Goal: Check status: Check status

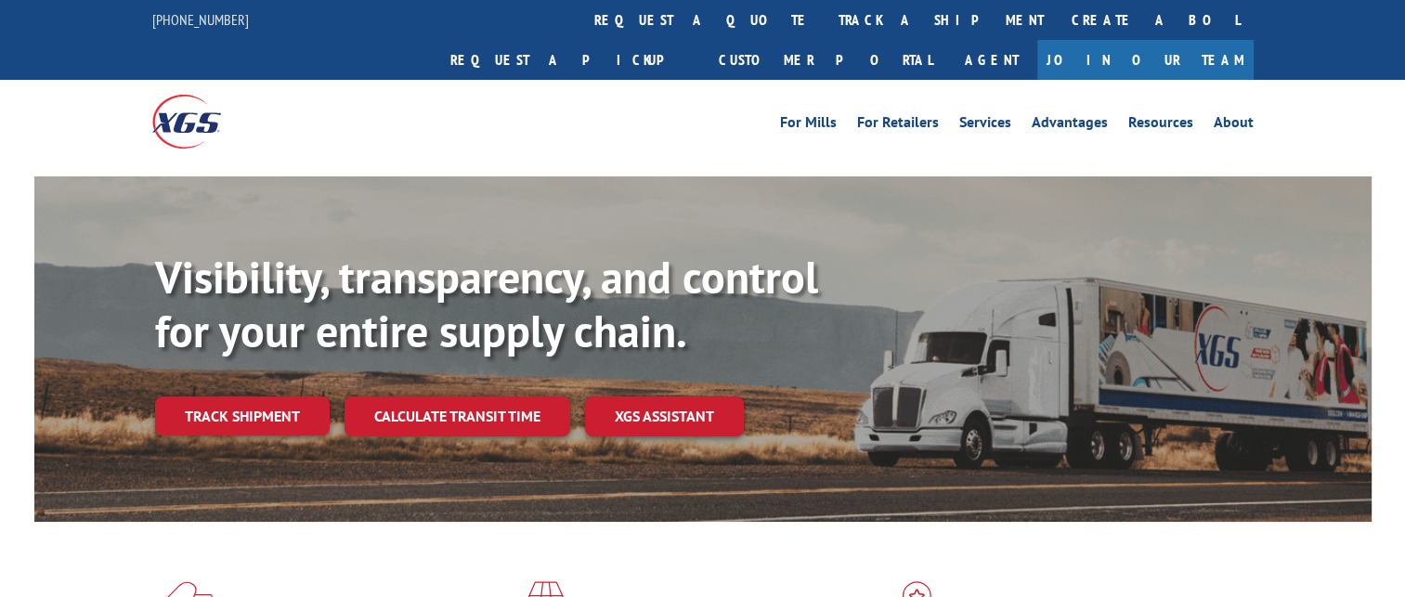
click at [279, 398] on div "Visibility, transparency, and control for your entire supply chain. Track shipm…" at bounding box center [763, 380] width 1217 height 259
click at [276, 397] on link "Track shipment" at bounding box center [242, 416] width 175 height 39
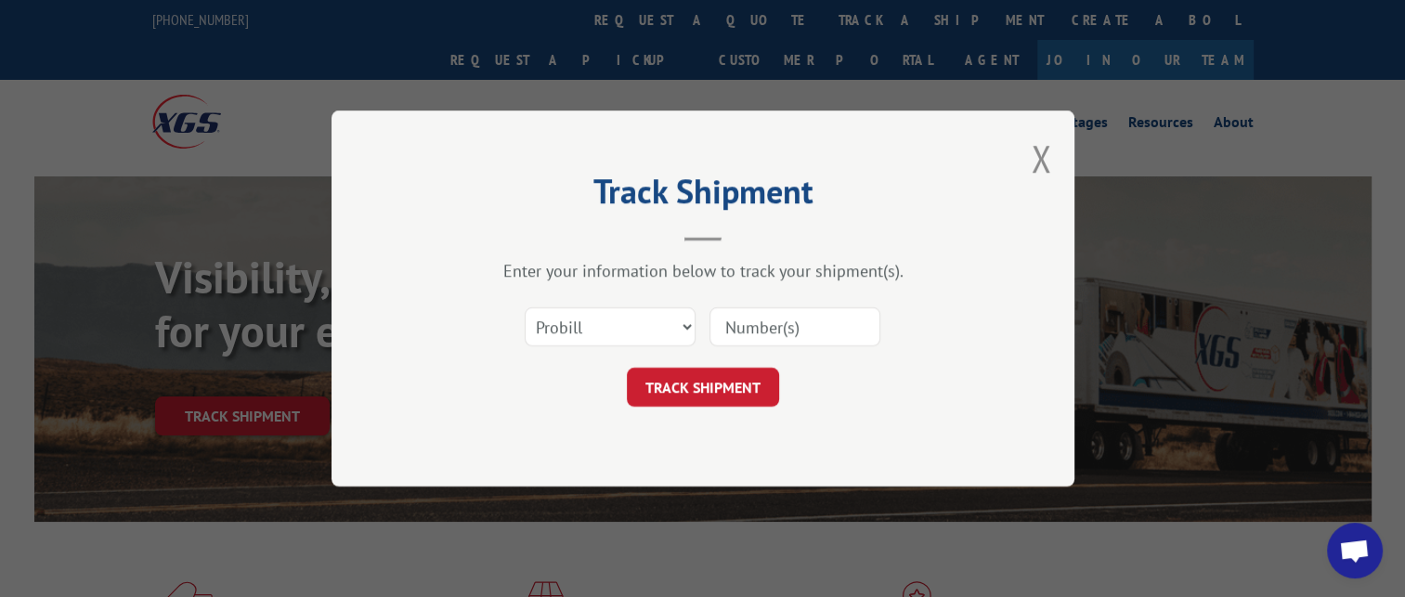
click at [736, 331] on input at bounding box center [795, 326] width 171 height 39
paste input "17102818"
type input "17102818"
click at [699, 394] on button "TRACK SHIPMENT" at bounding box center [703, 387] width 152 height 39
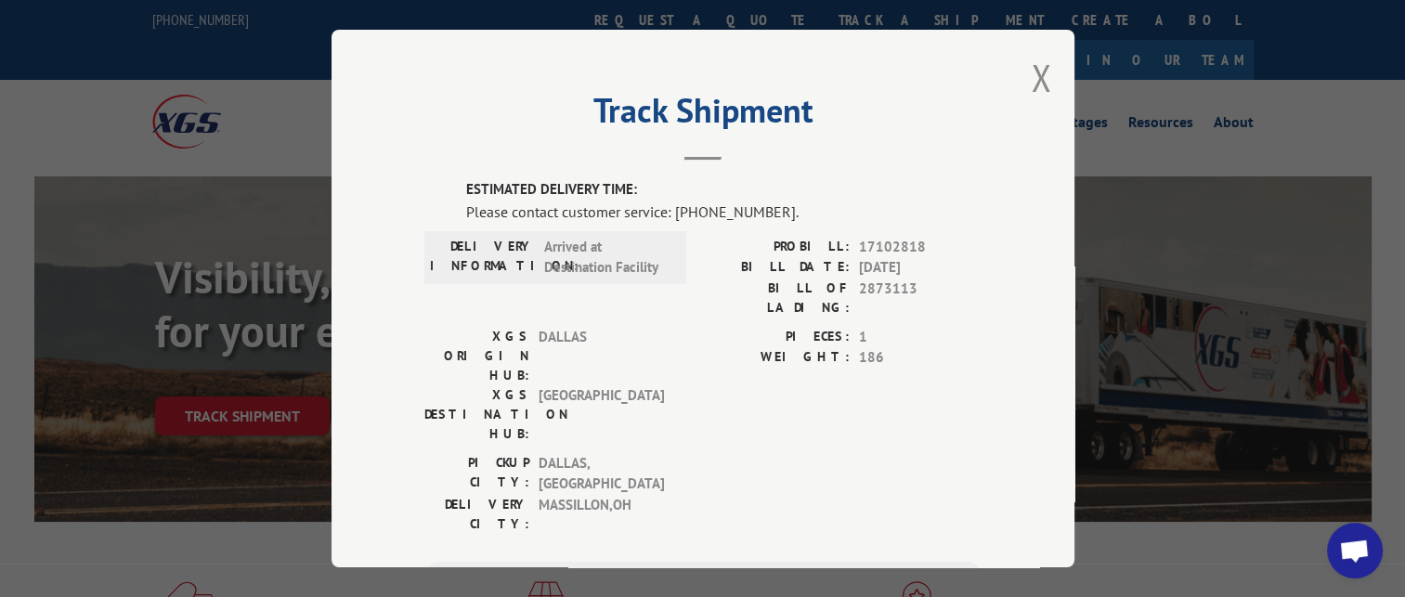
click at [1356, 563] on span "Open chat" at bounding box center [1354, 553] width 31 height 26
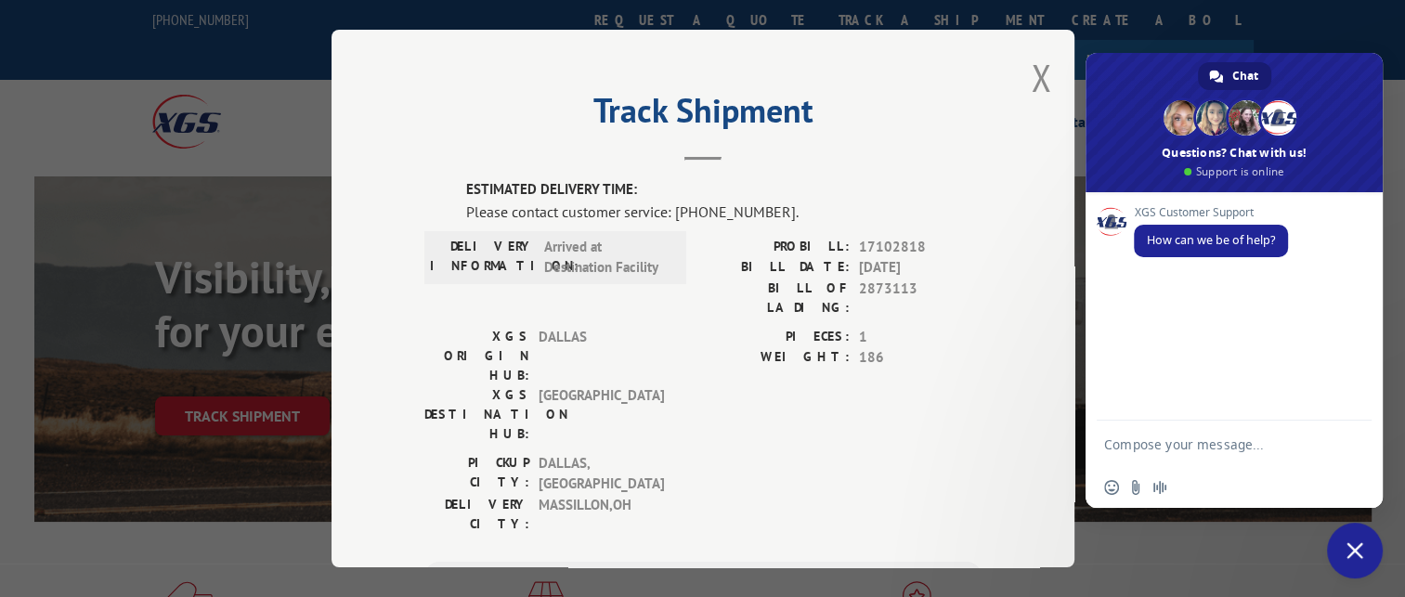
click at [1177, 438] on textarea "Compose your message..." at bounding box center [1215, 444] width 223 height 46
type textarea "can you please give me an update on pro#17102818?"
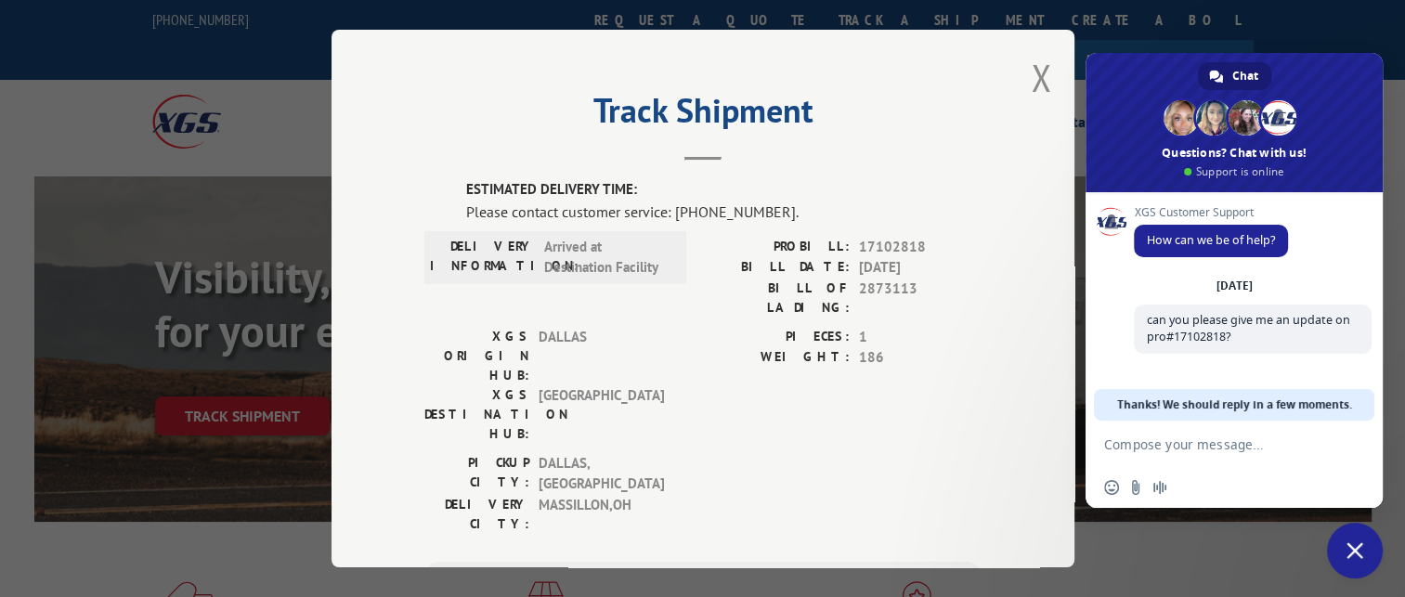
drag, startPoint x: 1035, startPoint y: 78, endPoint x: 912, endPoint y: 178, distance: 158.4
click at [1034, 78] on button "Close modal" at bounding box center [1041, 77] width 20 height 49
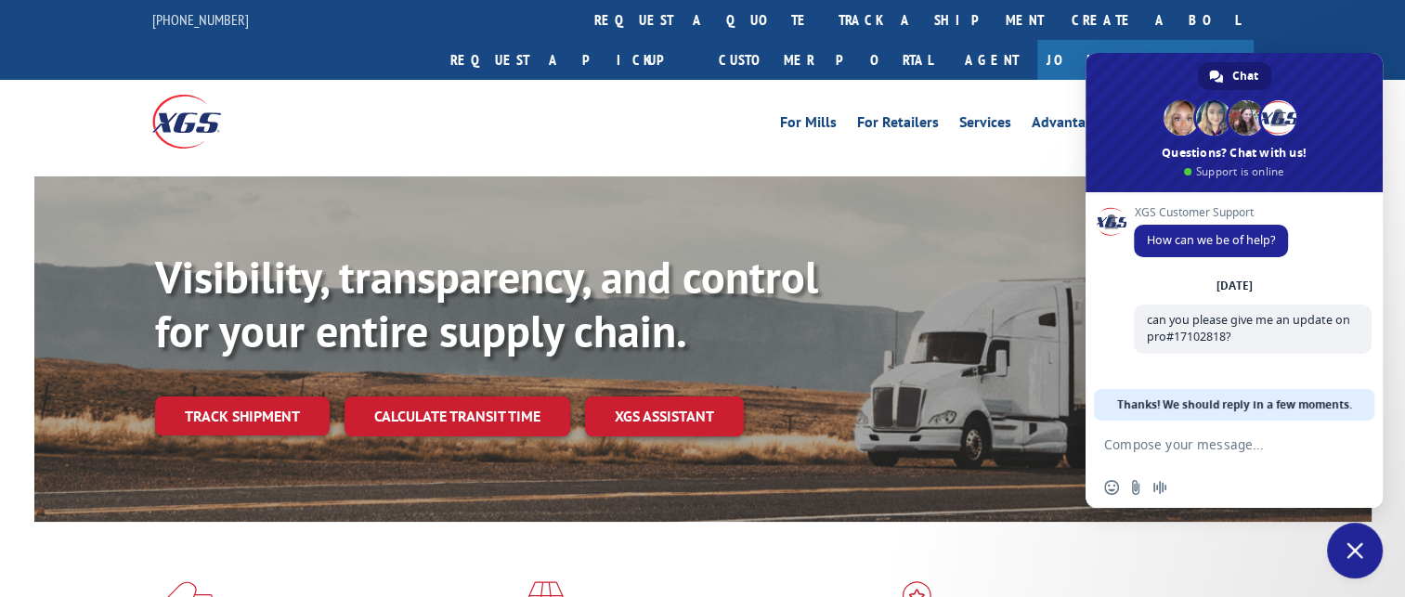
click at [242, 397] on link "Track shipment" at bounding box center [242, 416] width 175 height 39
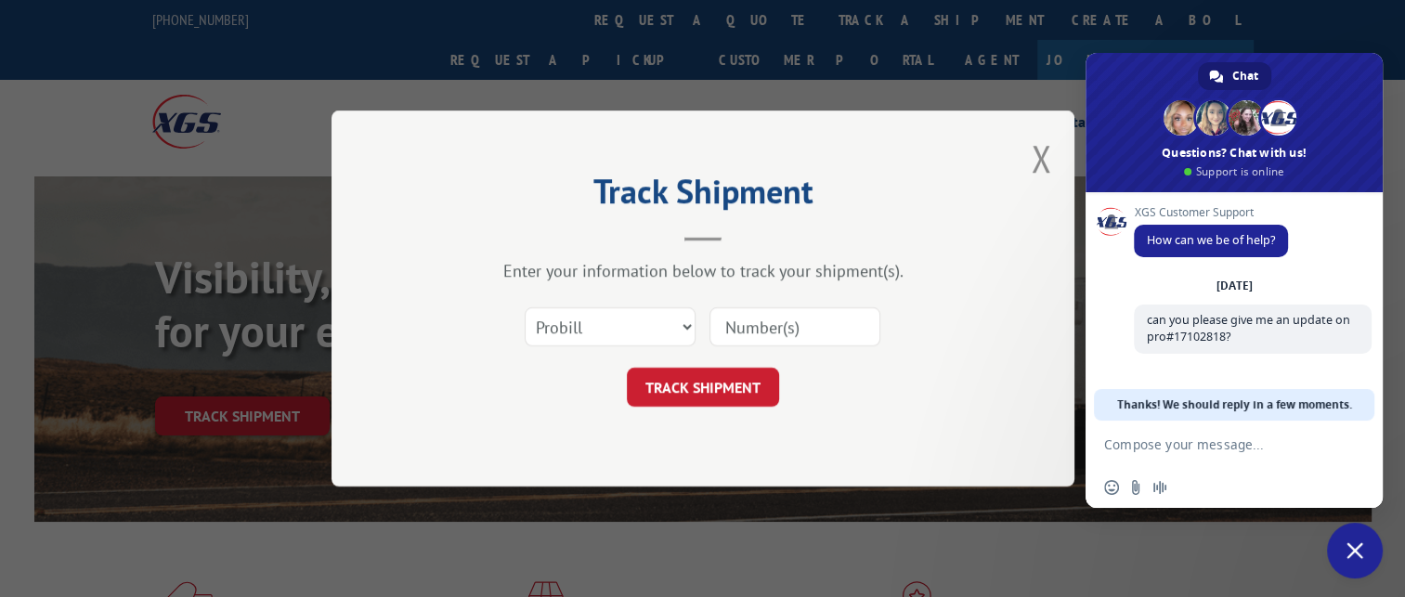
click at [769, 302] on div "Select category... Probill BOL PO" at bounding box center [702, 326] width 557 height 61
click at [763, 318] on input at bounding box center [795, 326] width 171 height 39
paste input "17102818"
type input "17102818"
click at [709, 378] on button "TRACK SHIPMENT" at bounding box center [703, 387] width 152 height 39
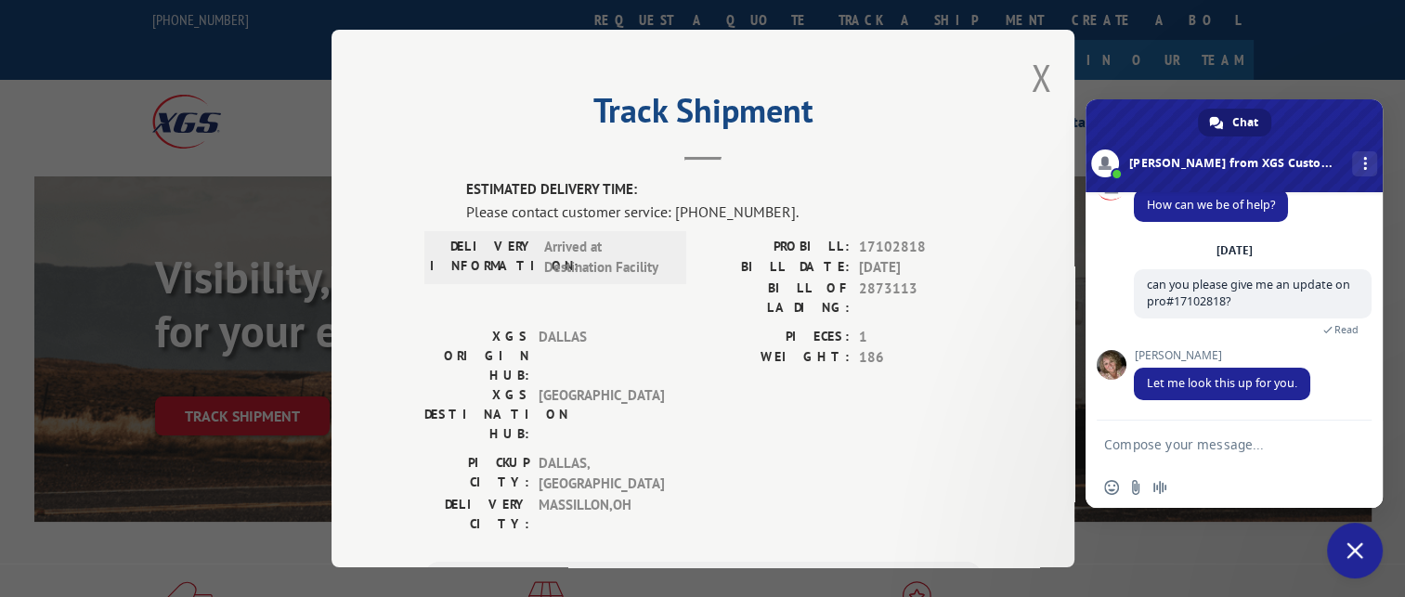
scroll to position [37, 0]
click at [1135, 450] on textarea "Compose your message..." at bounding box center [1215, 444] width 223 height 46
type textarea "thank you!"
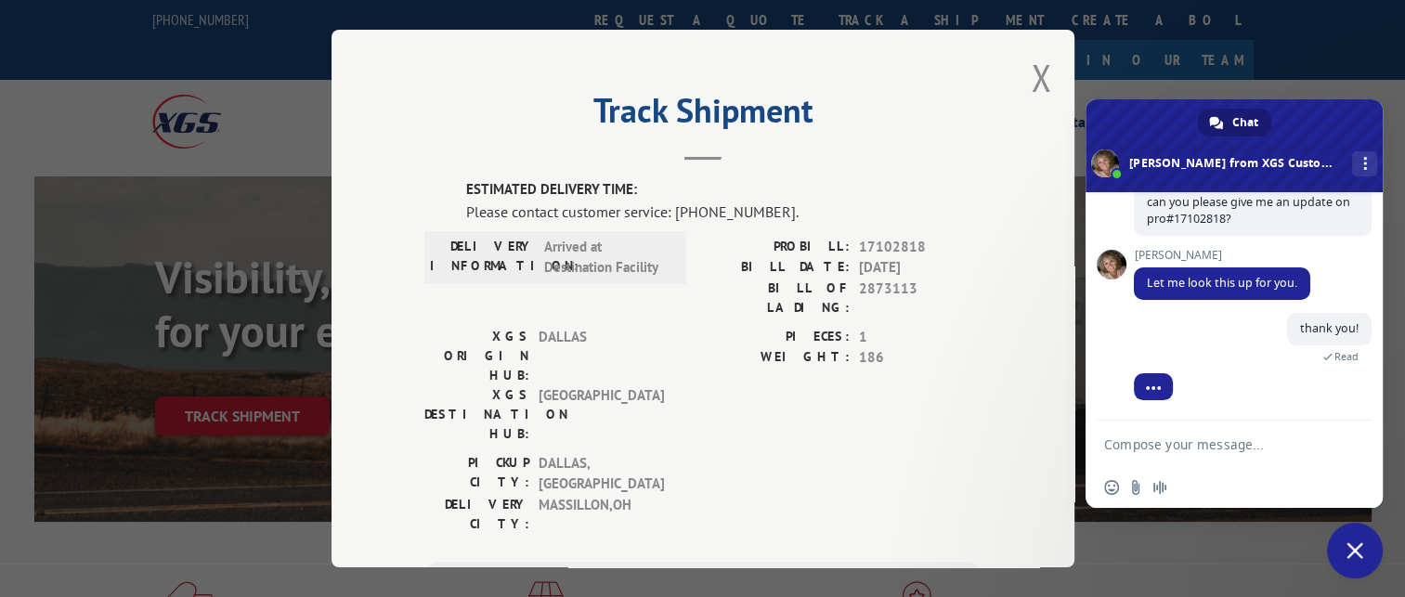
scroll to position [149, 0]
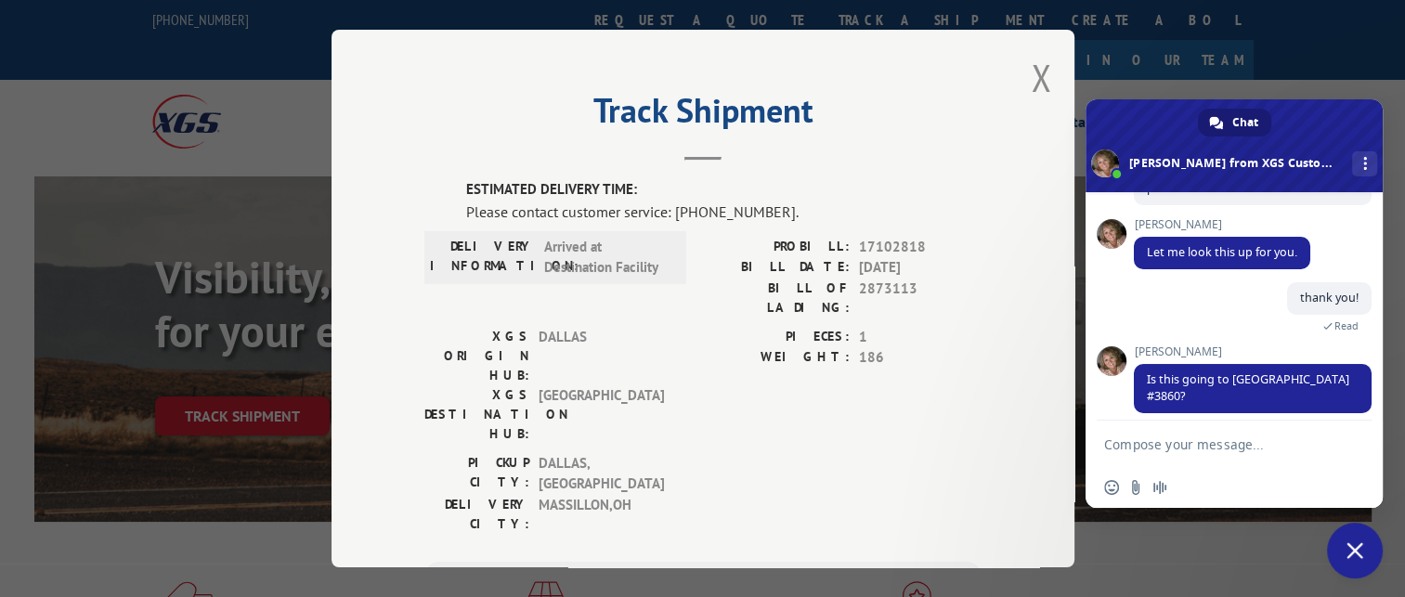
click at [1276, 443] on textarea "Compose your message..." at bounding box center [1215, 444] width 223 height 46
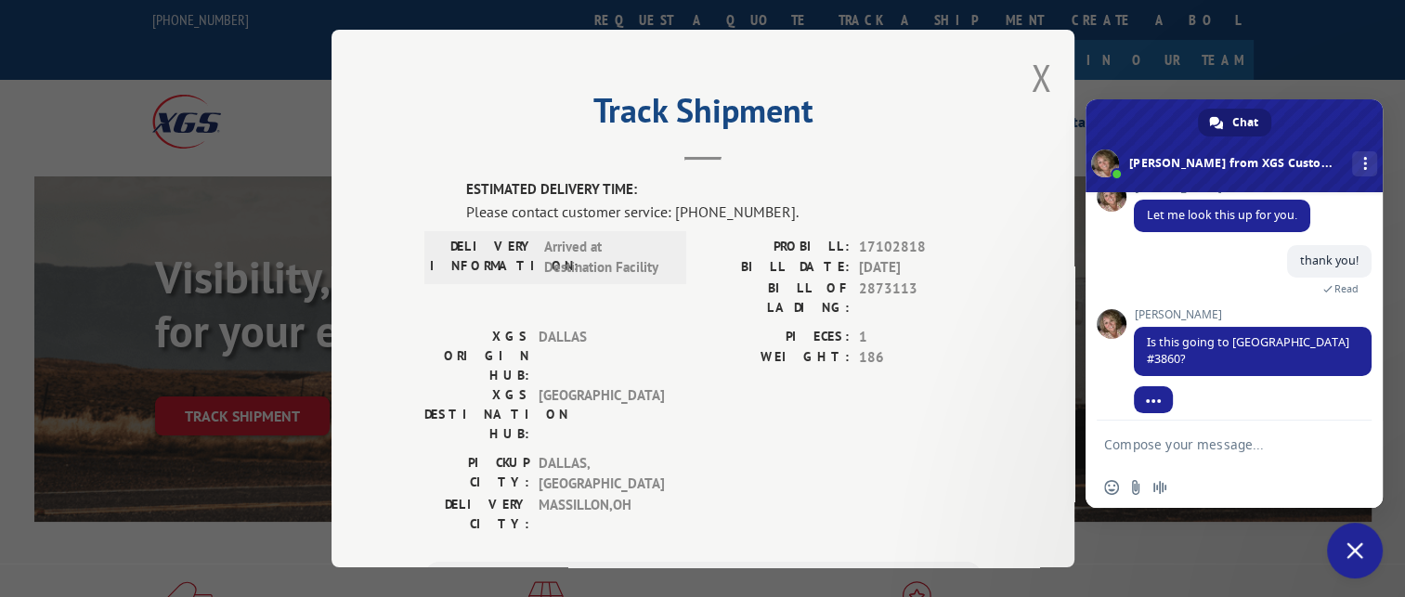
click at [1192, 463] on textarea "Compose your message..." at bounding box center [1215, 444] width 223 height 46
type textarea "yes it is"
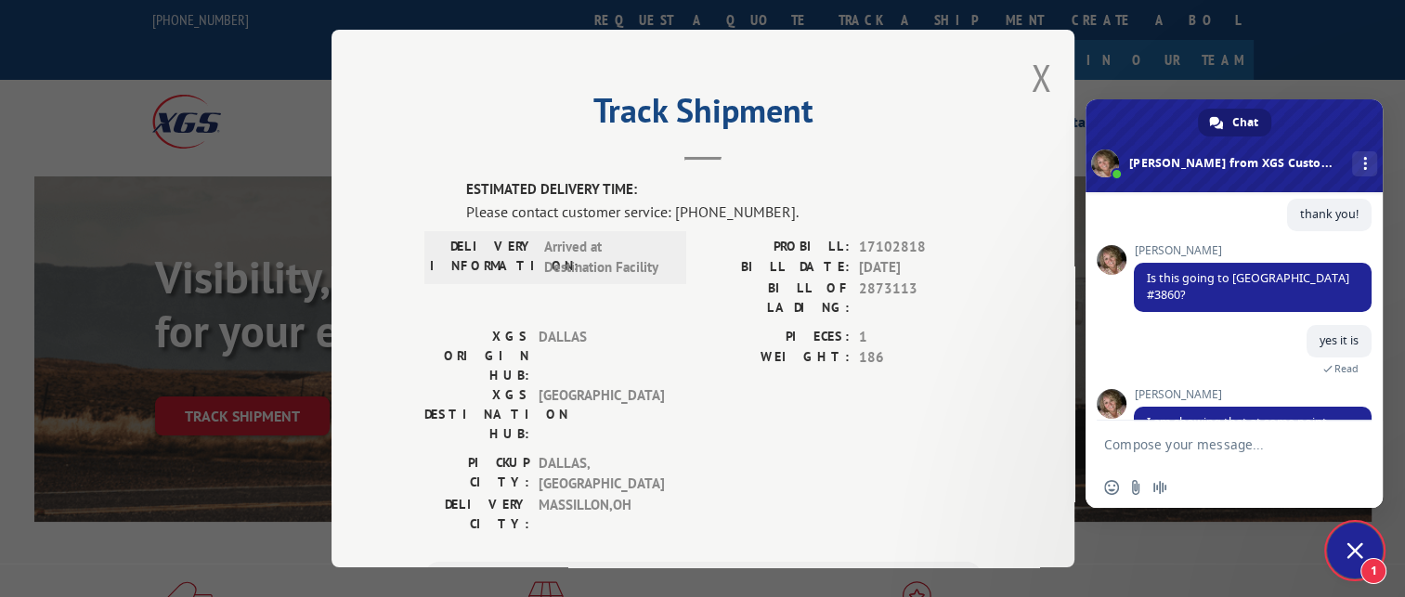
scroll to position [364, 0]
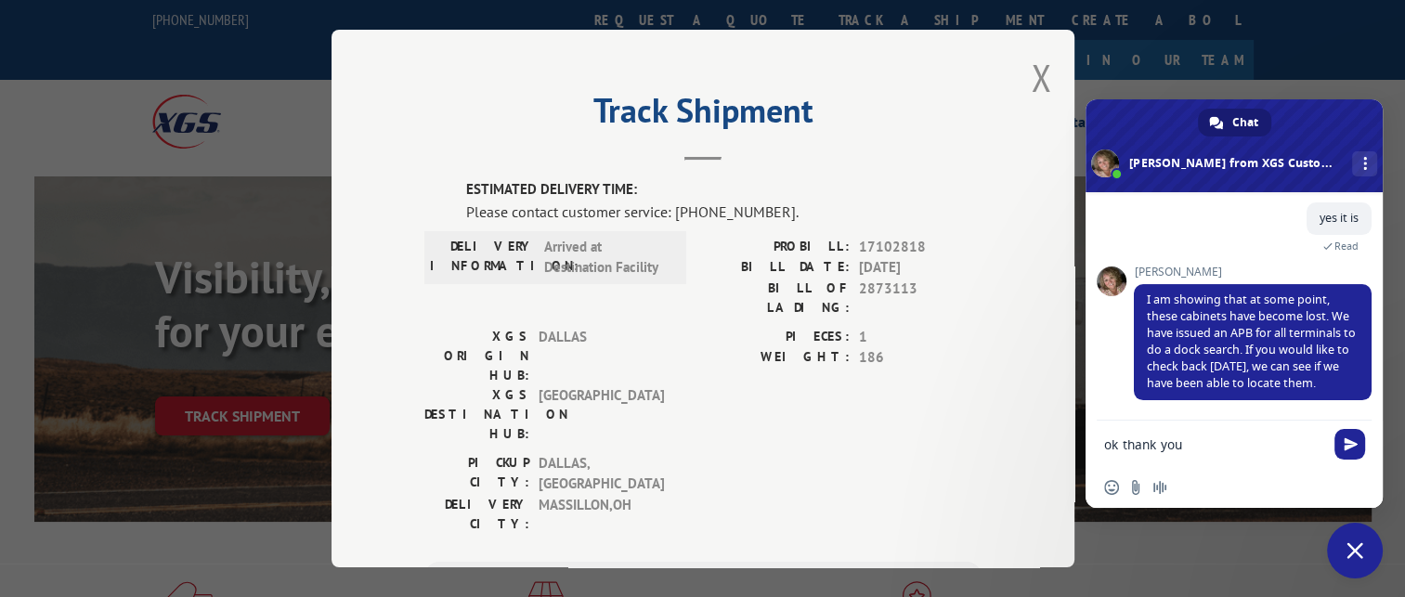
type textarea "ok thank you!"
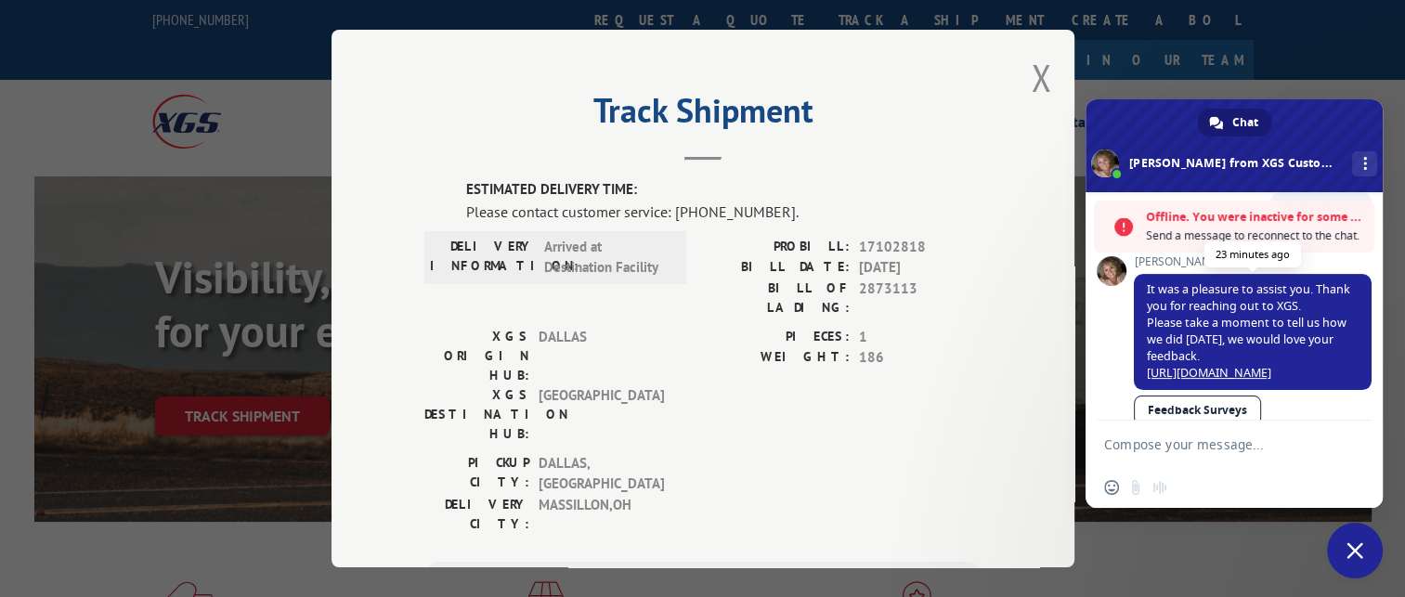
scroll to position [680, 0]
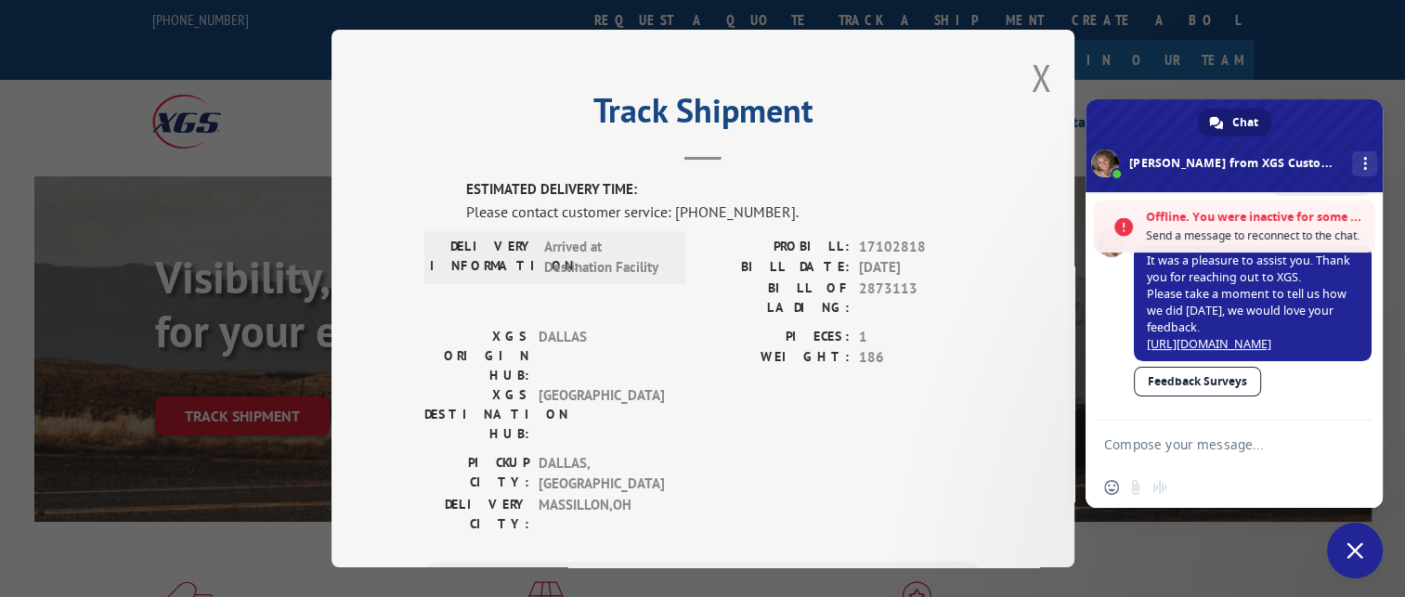
click at [1227, 454] on textarea "Compose your message..." at bounding box center [1215, 444] width 223 height 46
click at [1039, 75] on button "Close modal" at bounding box center [1041, 77] width 20 height 49
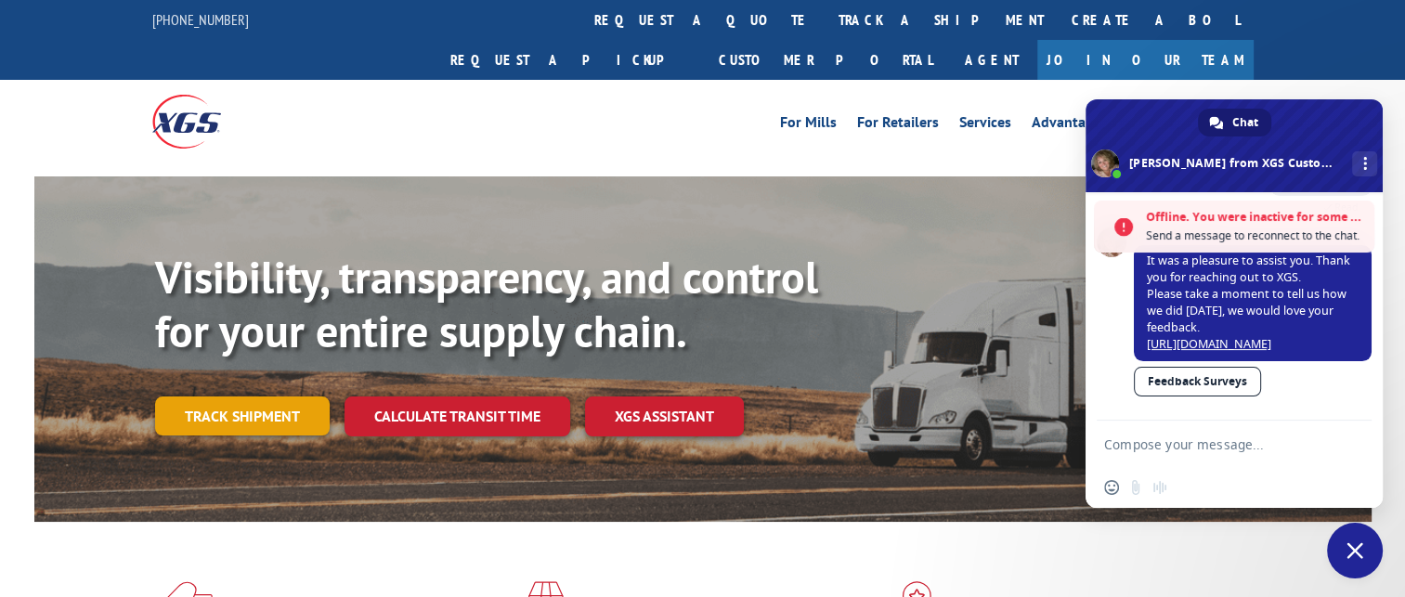
click at [245, 397] on link "Track shipment" at bounding box center [242, 416] width 175 height 39
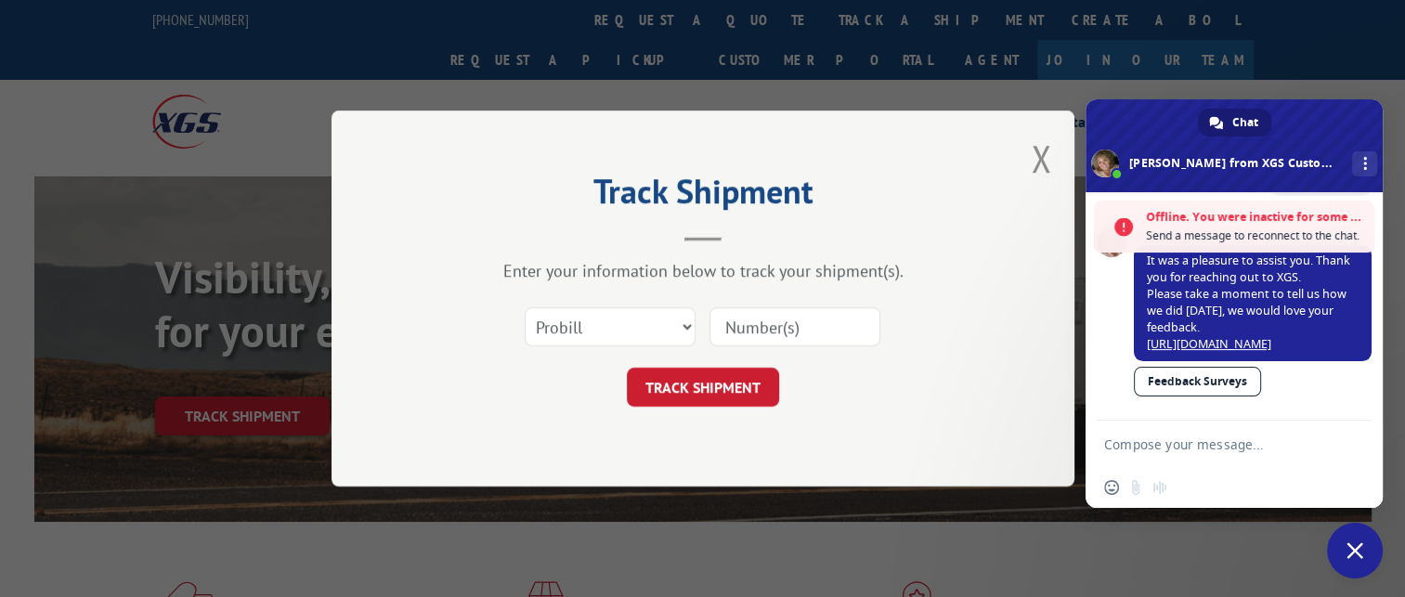
click at [762, 312] on input at bounding box center [795, 326] width 171 height 39
paste input "17342182"
type input "17342182"
click at [699, 394] on button "TRACK SHIPMENT" at bounding box center [703, 387] width 152 height 39
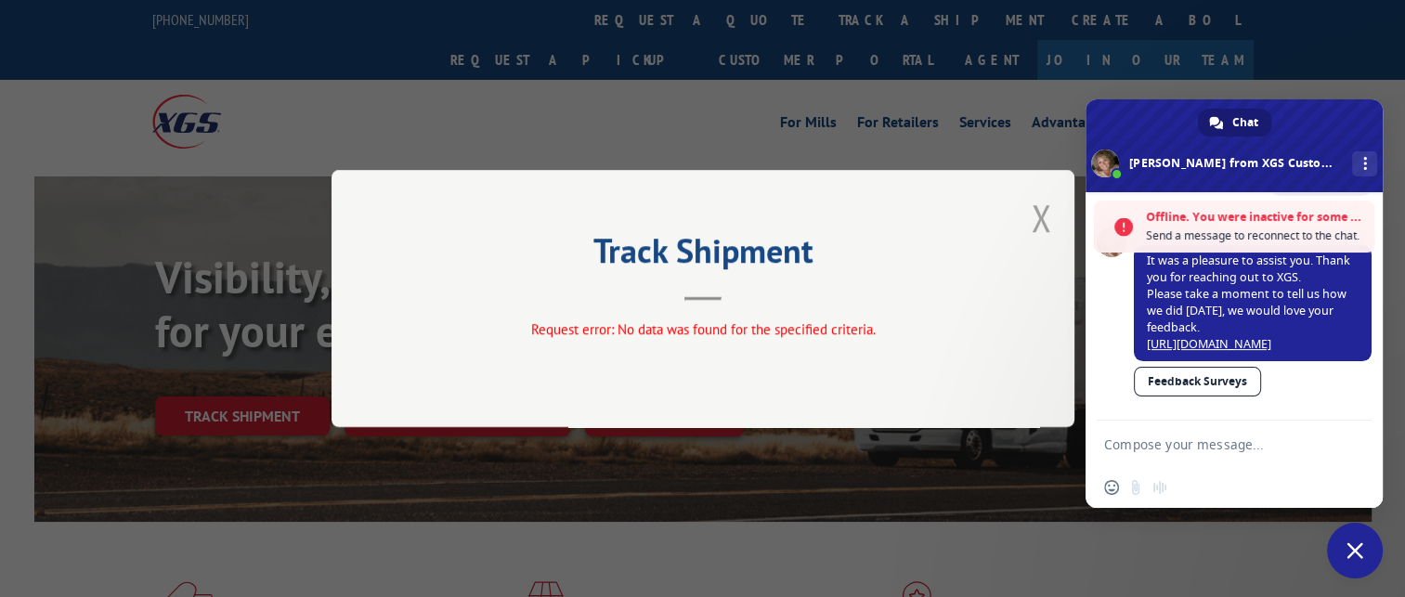
click at [1039, 223] on button "Close modal" at bounding box center [1041, 217] width 20 height 49
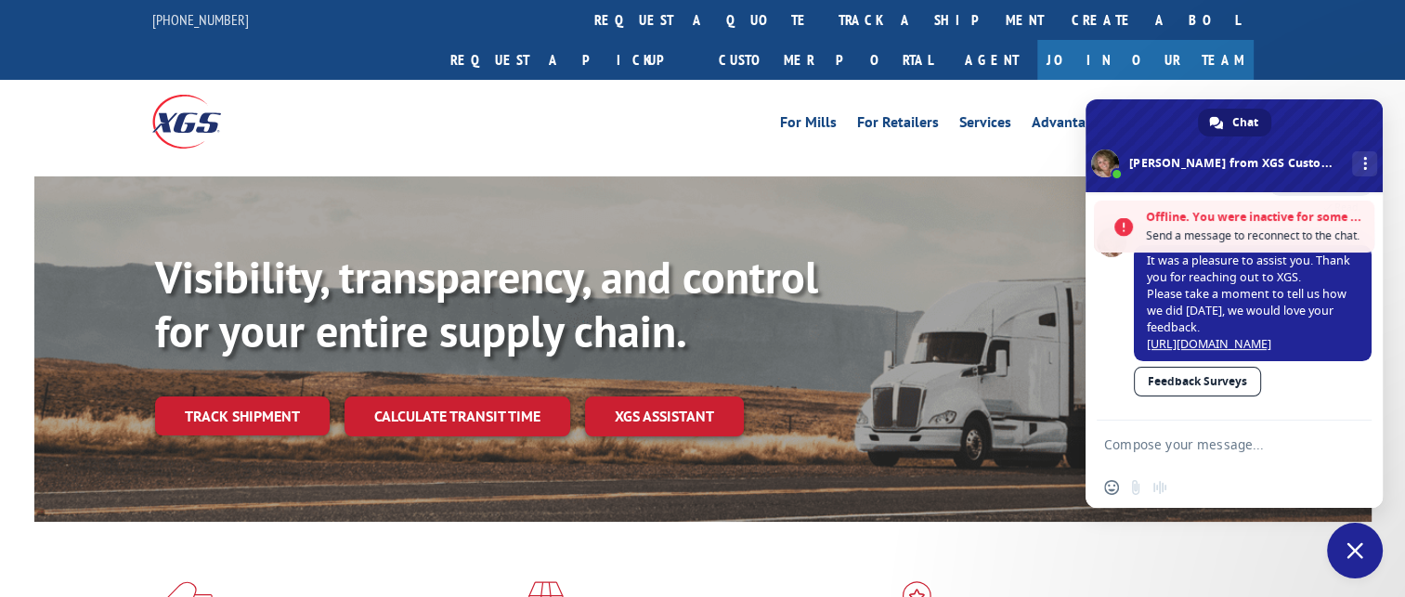
drag, startPoint x: 204, startPoint y: 386, endPoint x: 227, endPoint y: 413, distance: 35.0
click at [204, 397] on link "Track shipment" at bounding box center [242, 416] width 175 height 39
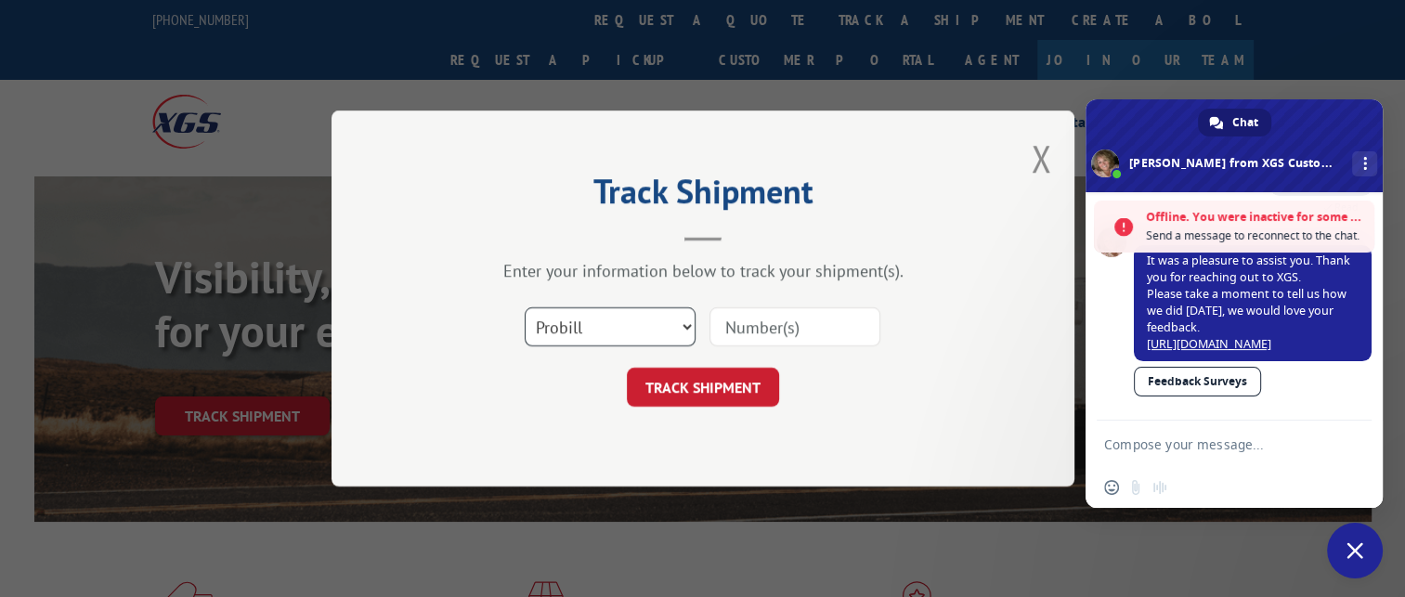
click at [672, 329] on select "Select category... Probill BOL PO" at bounding box center [610, 326] width 171 height 39
select select "po"
click at [525, 307] on select "Select category... Probill BOL PO" at bounding box center [610, 326] width 171 height 39
click at [746, 333] on input at bounding box center [795, 326] width 171 height 39
paste input "52506767"
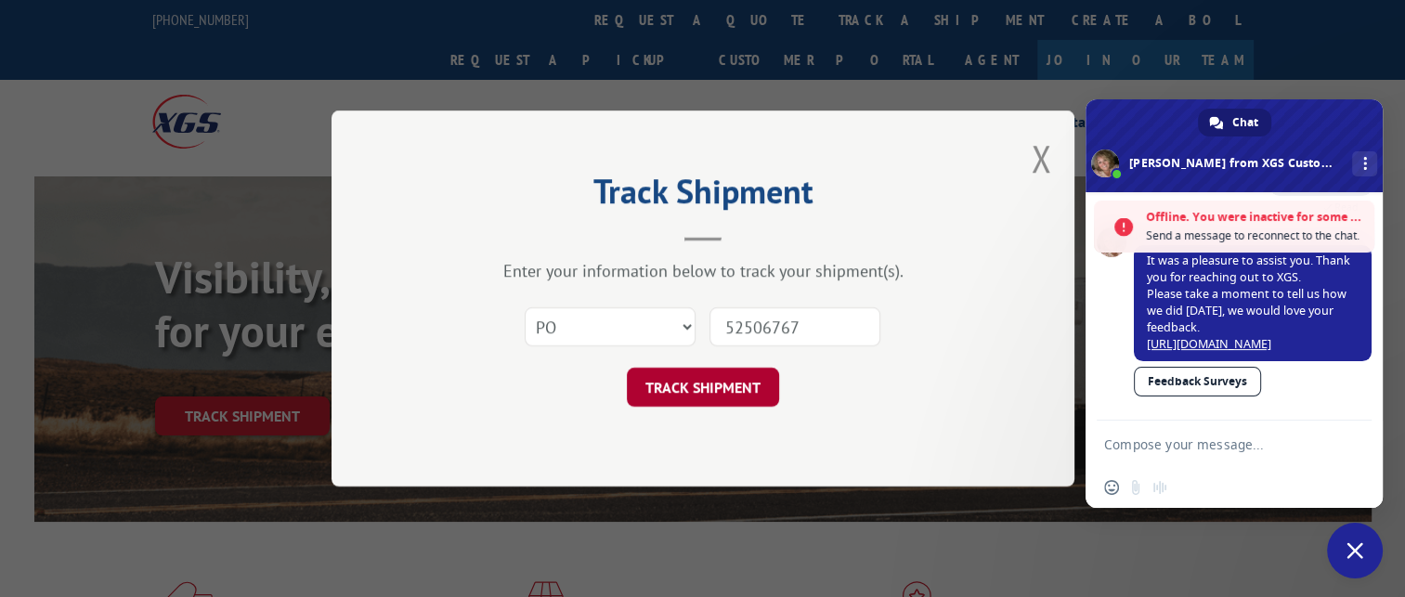
type input "52506767"
click at [712, 385] on button "TRACK SHIPMENT" at bounding box center [703, 387] width 152 height 39
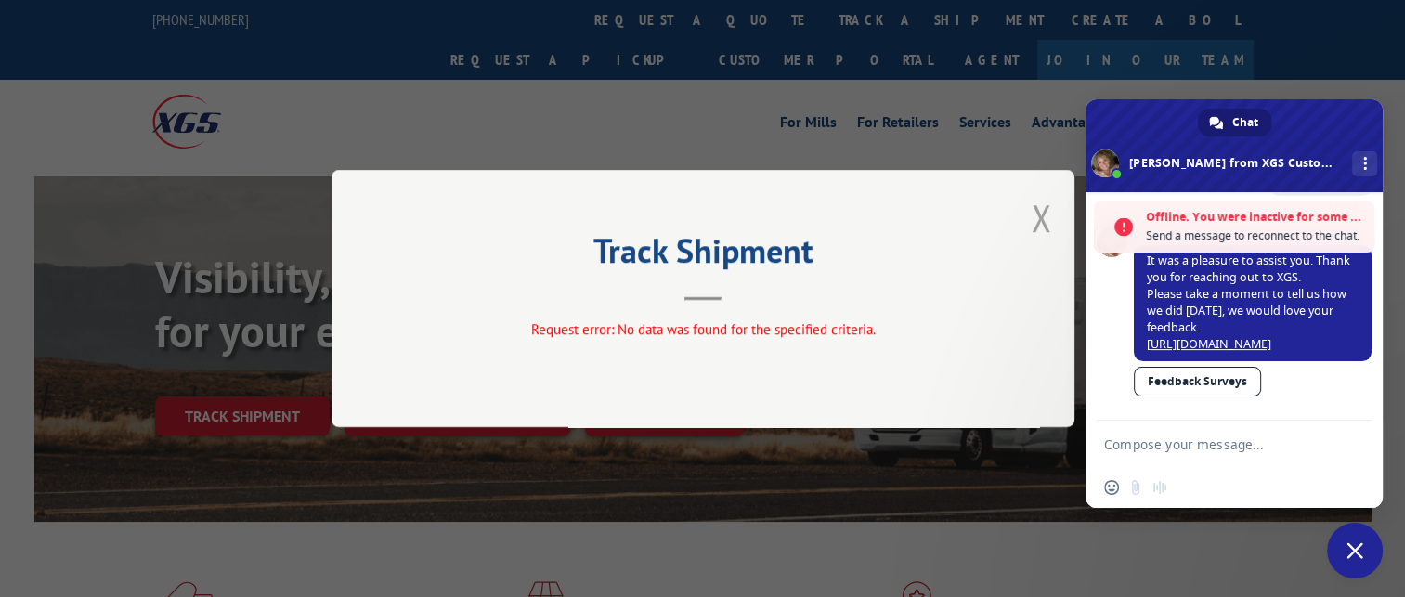
click at [1044, 208] on button "Close modal" at bounding box center [1041, 217] width 20 height 49
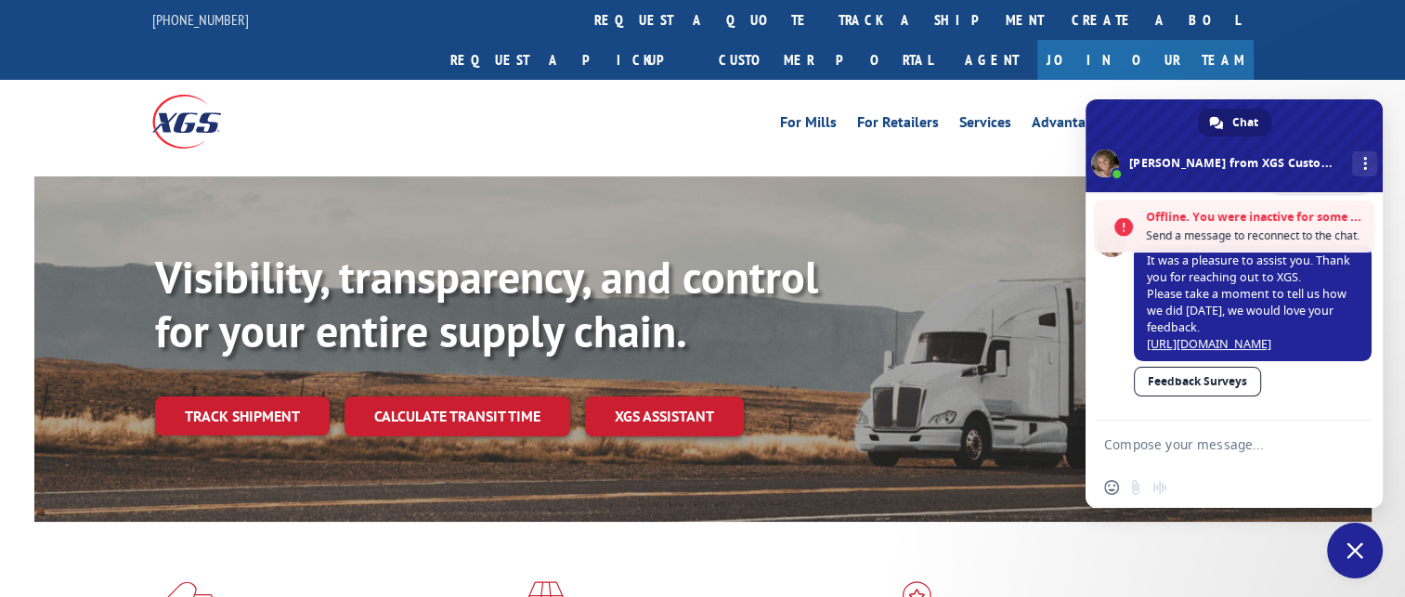
drag, startPoint x: 272, startPoint y: 374, endPoint x: 284, endPoint y: 384, distance: 15.2
click at [272, 397] on link "Track shipment" at bounding box center [242, 416] width 175 height 39
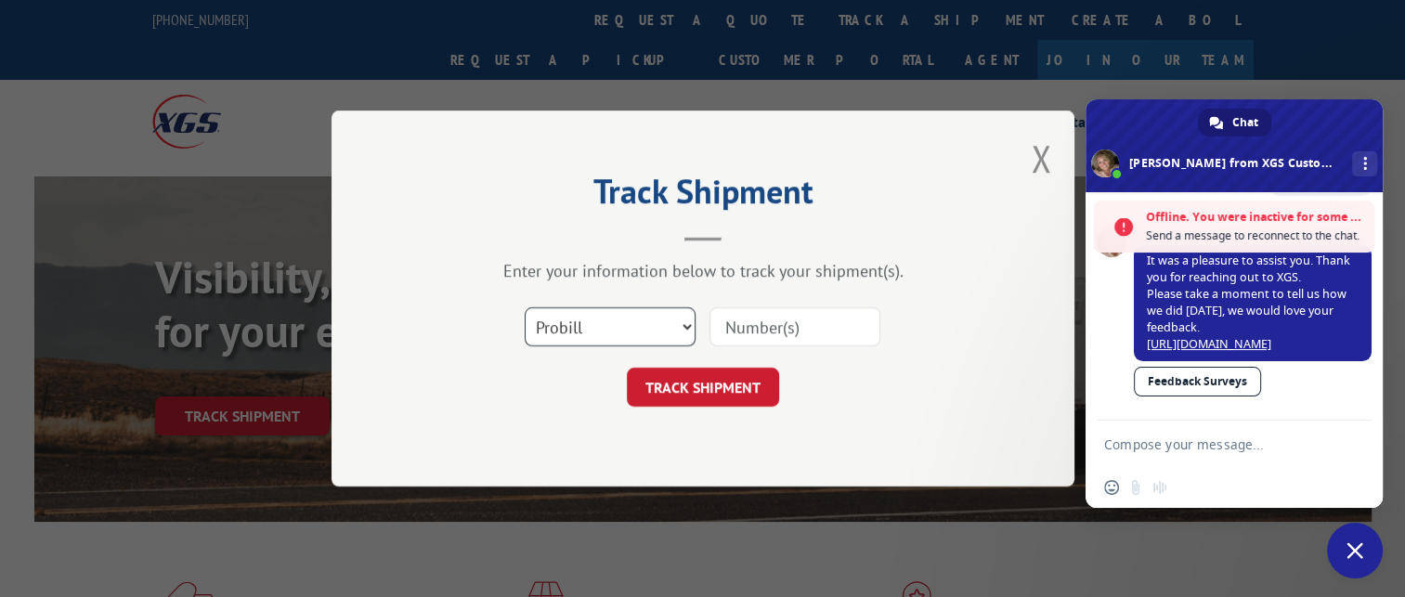
click at [589, 328] on select "Select category... Probill BOL PO" at bounding box center [610, 326] width 171 height 39
select select "bol"
click at [525, 307] on select "Select category... Probill BOL PO" at bounding box center [610, 326] width 171 height 39
drag, startPoint x: 787, startPoint y: 318, endPoint x: 770, endPoint y: 338, distance: 26.4
click at [787, 318] on input at bounding box center [795, 326] width 171 height 39
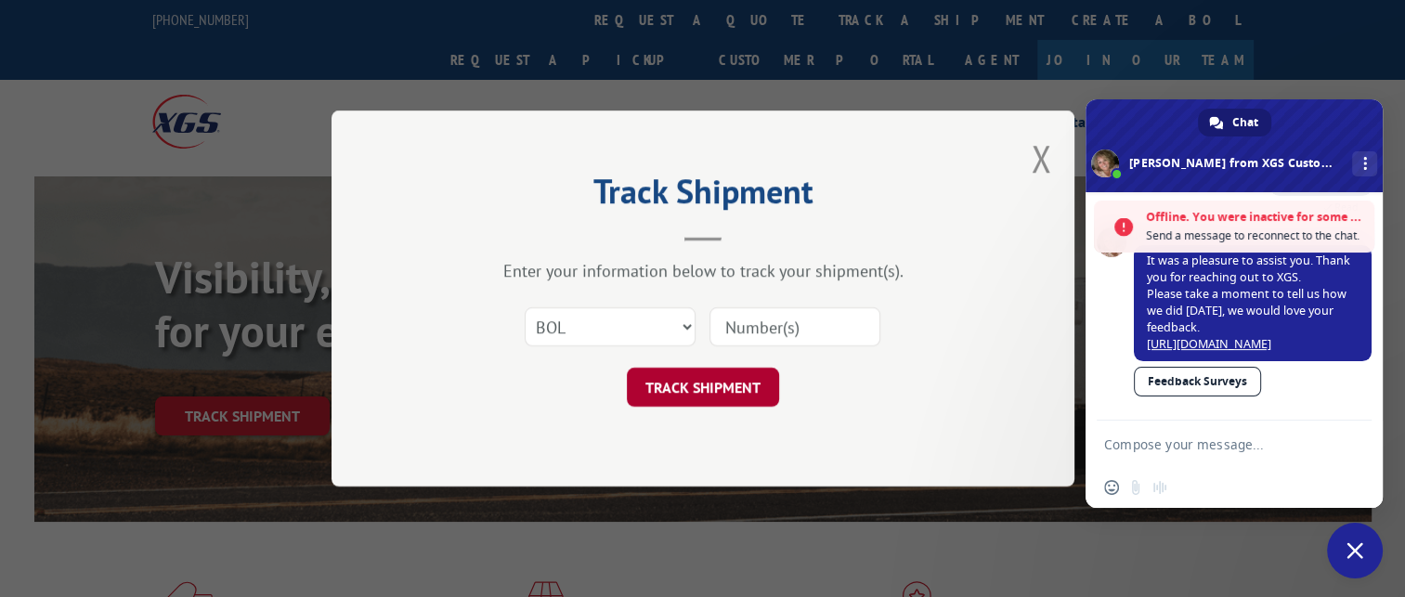
paste input "2875388"
type input "2875388"
click at [729, 375] on button "TRACK SHIPMENT" at bounding box center [703, 387] width 152 height 39
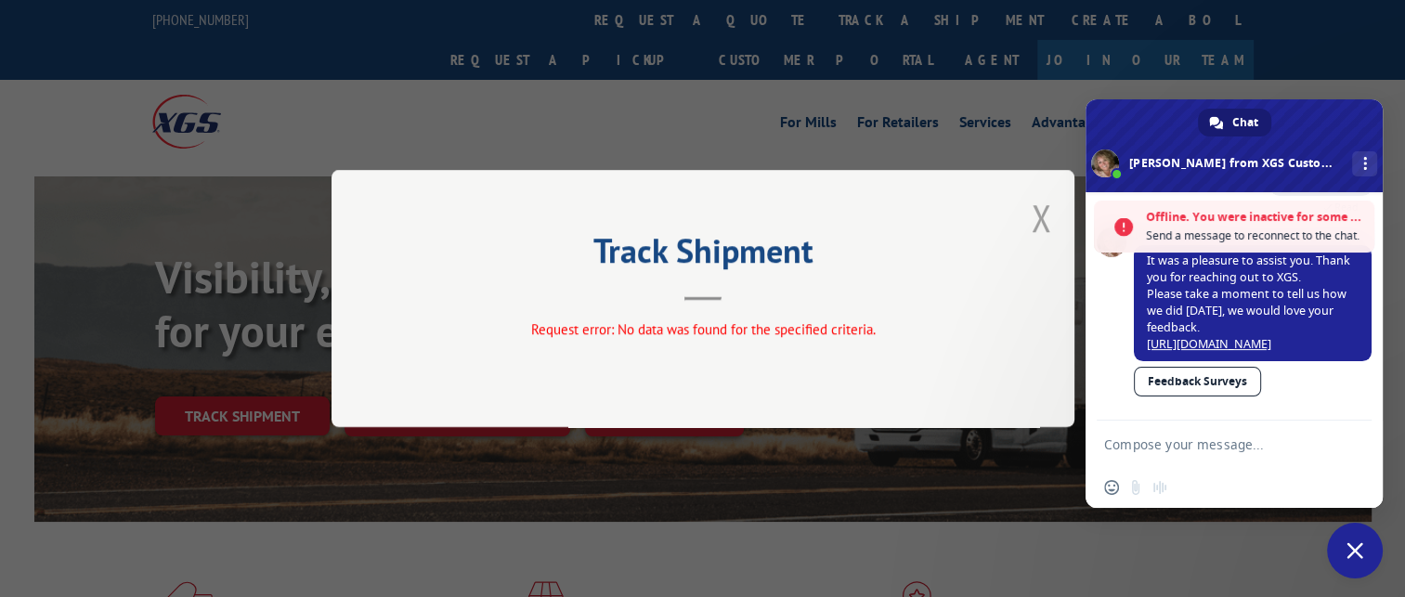
click at [1045, 204] on button "Close modal" at bounding box center [1041, 217] width 20 height 49
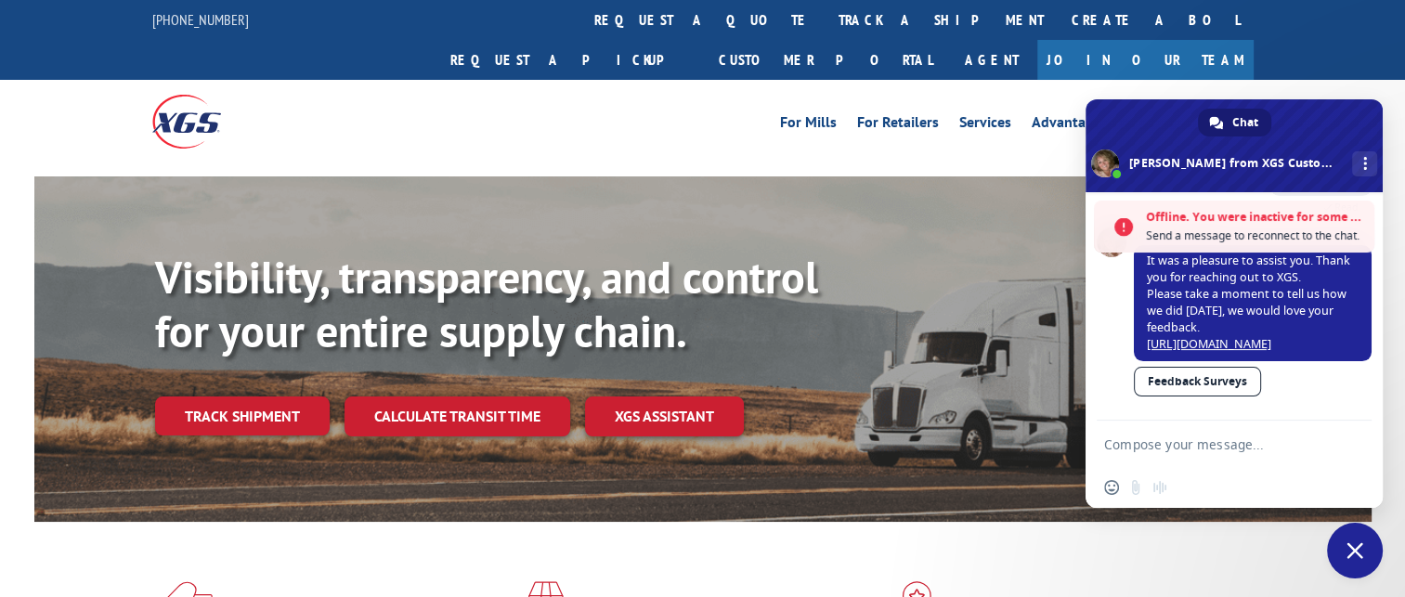
click at [656, 108] on div "For [PERSON_NAME] For Retailers Services Advantages Resources About For [PERSON…" at bounding box center [840, 122] width 827 height 28
